Goal: Task Accomplishment & Management: Manage account settings

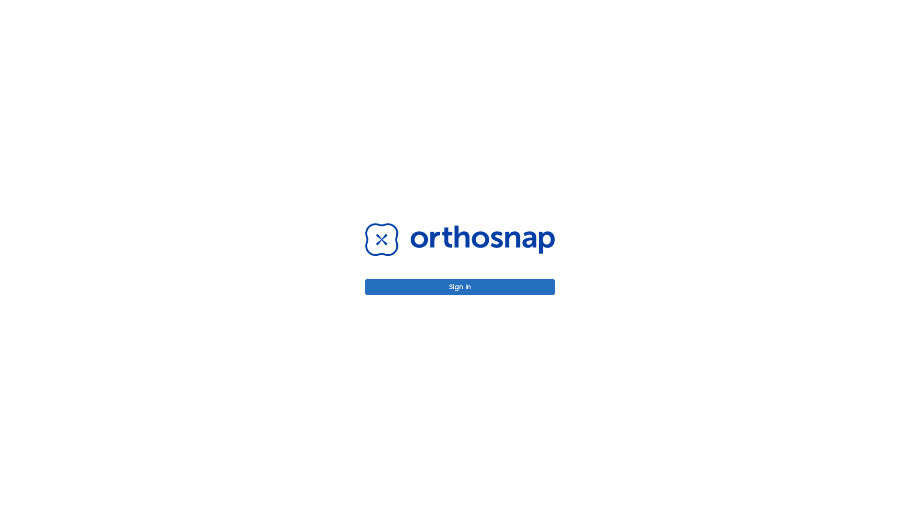
click at [460, 287] on button "Sign in" at bounding box center [460, 287] width 190 height 16
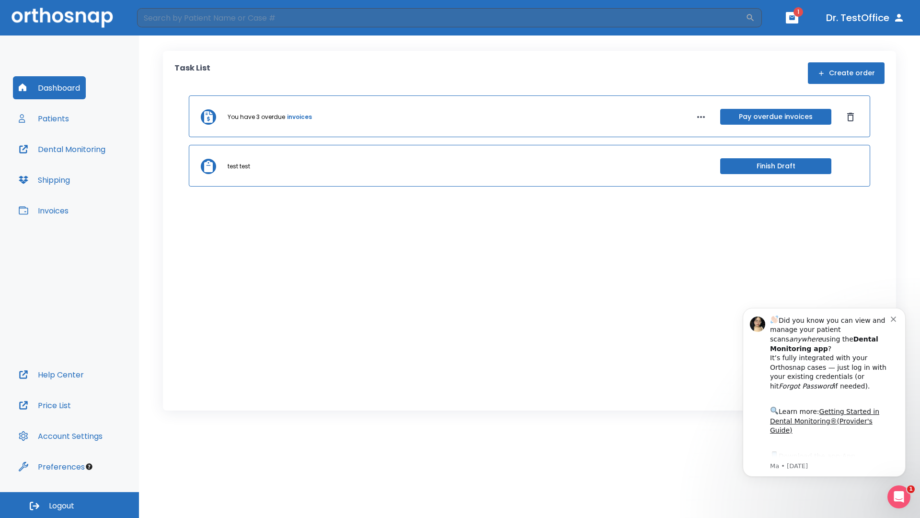
click at [69, 505] on span "Logout" at bounding box center [61, 505] width 25 height 11
